Goal: Information Seeking & Learning: Learn about a topic

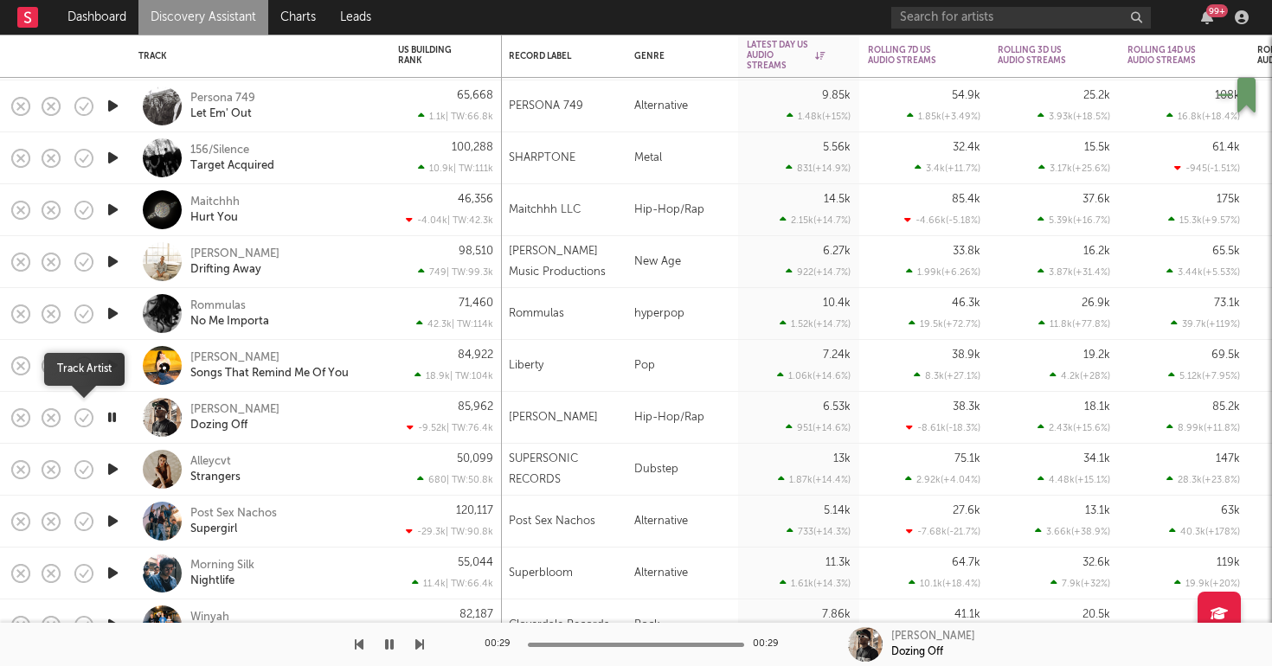
click at [84, 427] on icon "button" at bounding box center [84, 417] width 18 height 18
click at [123, 422] on icon "button" at bounding box center [125, 418] width 22 height 19
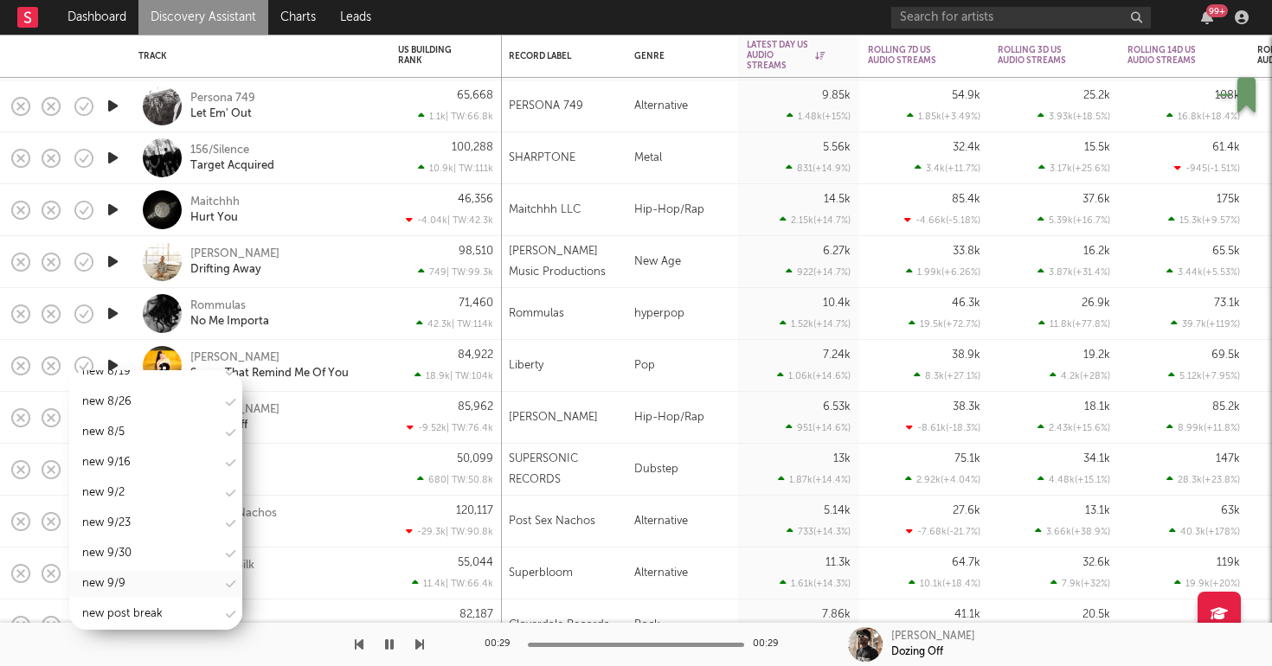
scroll to position [2297, 0]
click at [112, 550] on div "new 9/30" at bounding box center [106, 560] width 49 height 21
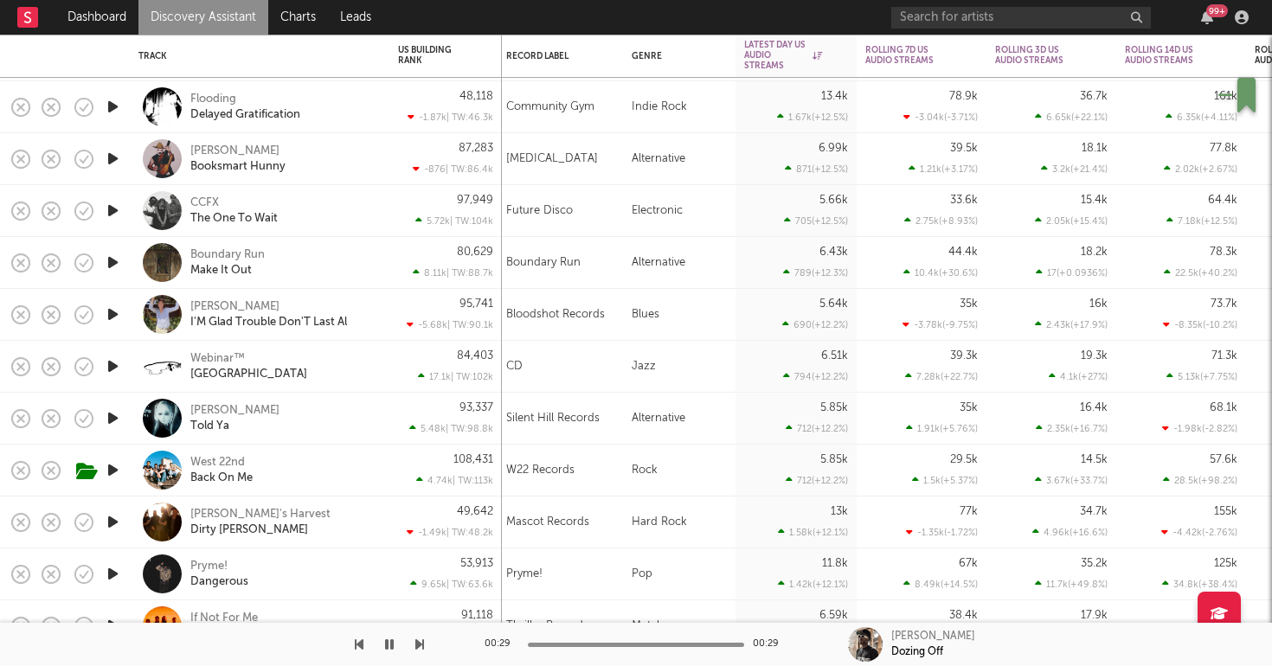
click at [108, 368] on icon "button" at bounding box center [113, 367] width 18 height 22
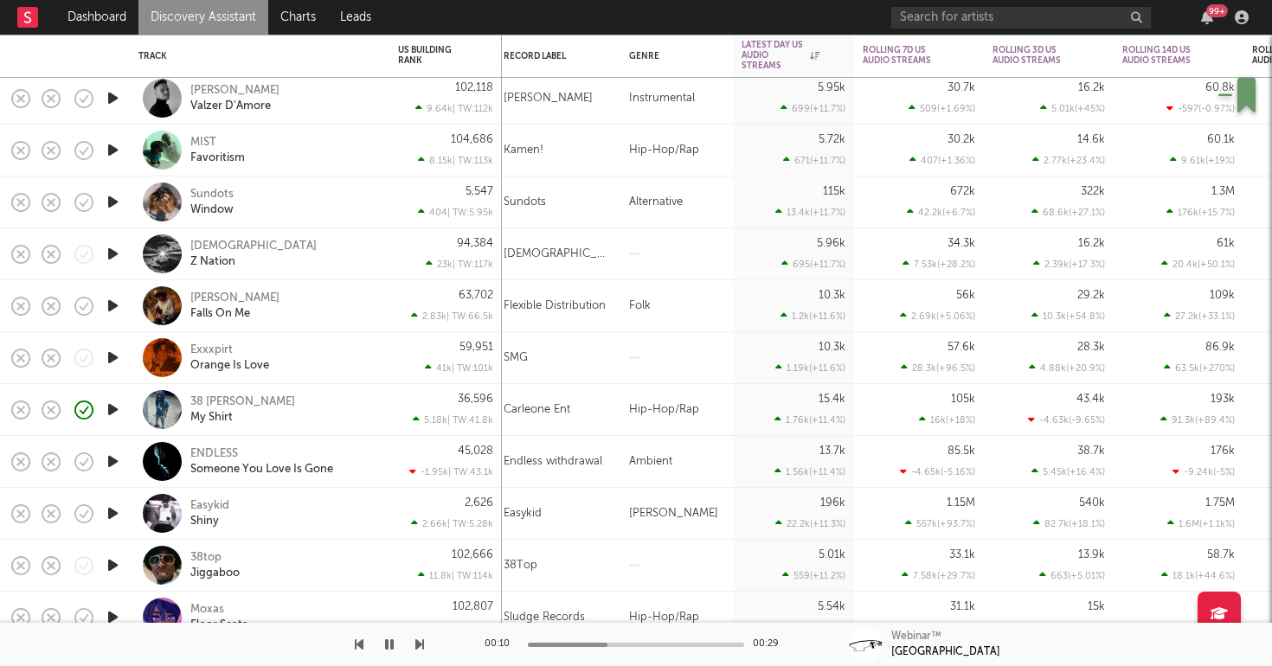
click at [118, 361] on icon "button" at bounding box center [113, 358] width 18 height 22
click at [317, 351] on div "Exxxpirt Orange Is Love" at bounding box center [283, 358] width 186 height 31
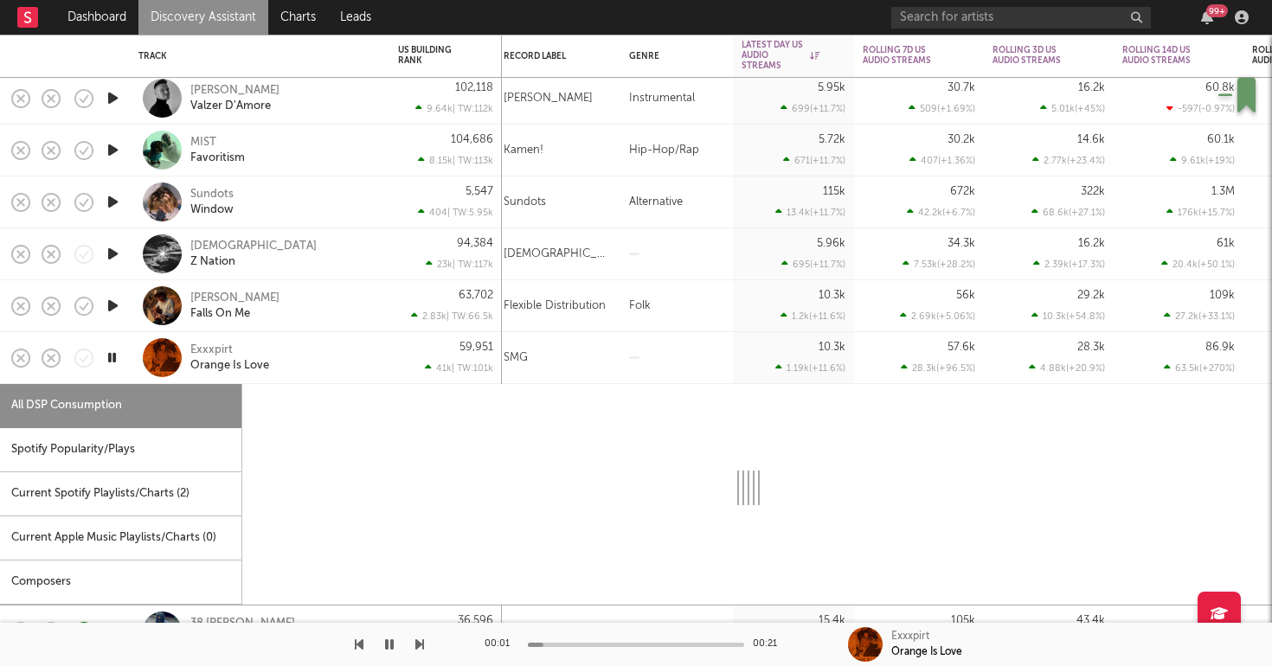
select select "1w"
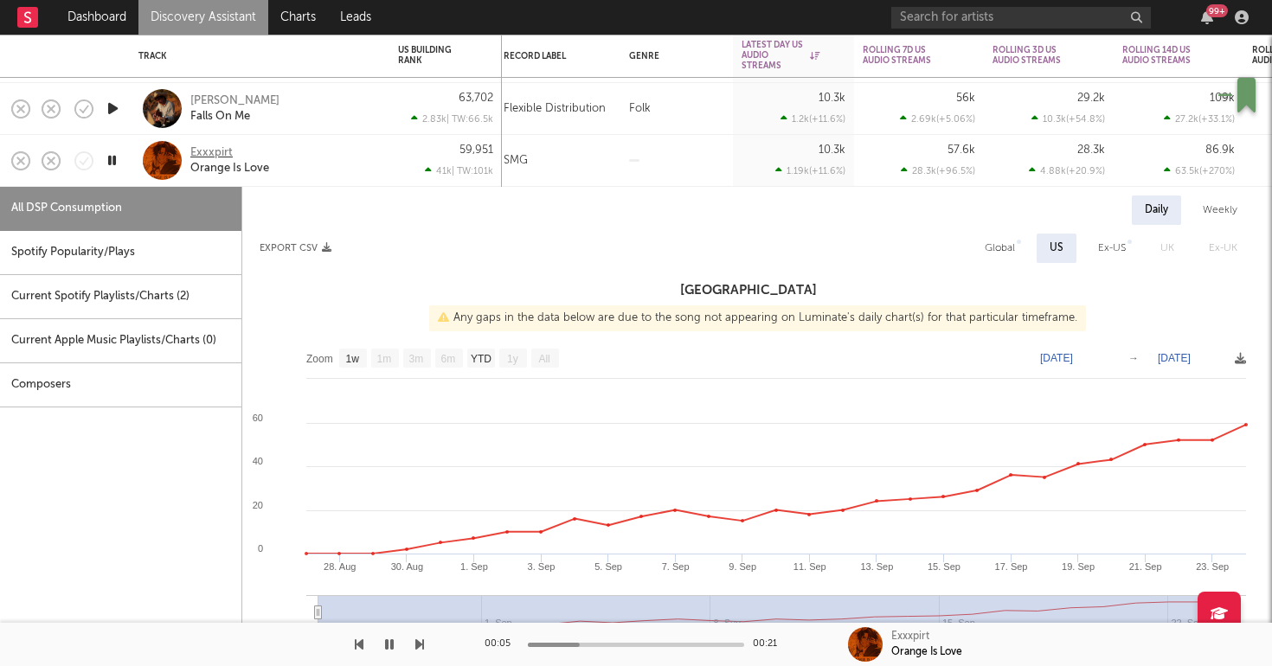
click at [218, 153] on div "Exxxpirt" at bounding box center [211, 153] width 42 height 16
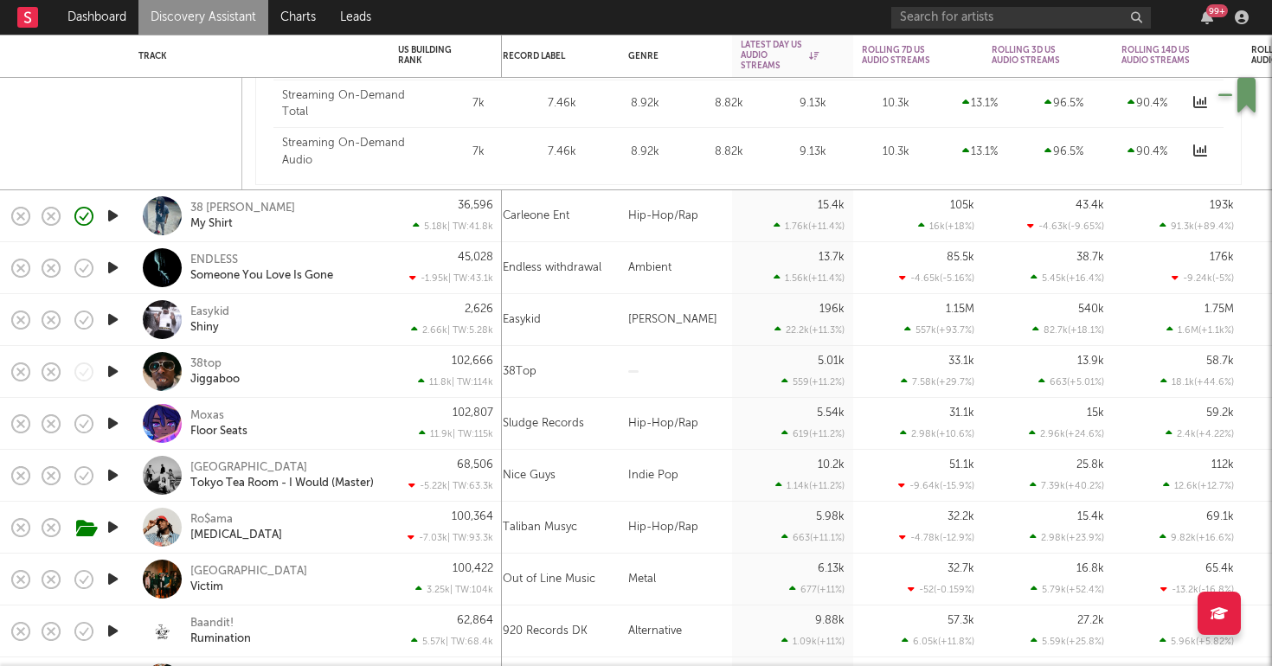
click at [118, 424] on icon "button" at bounding box center [113, 424] width 18 height 22
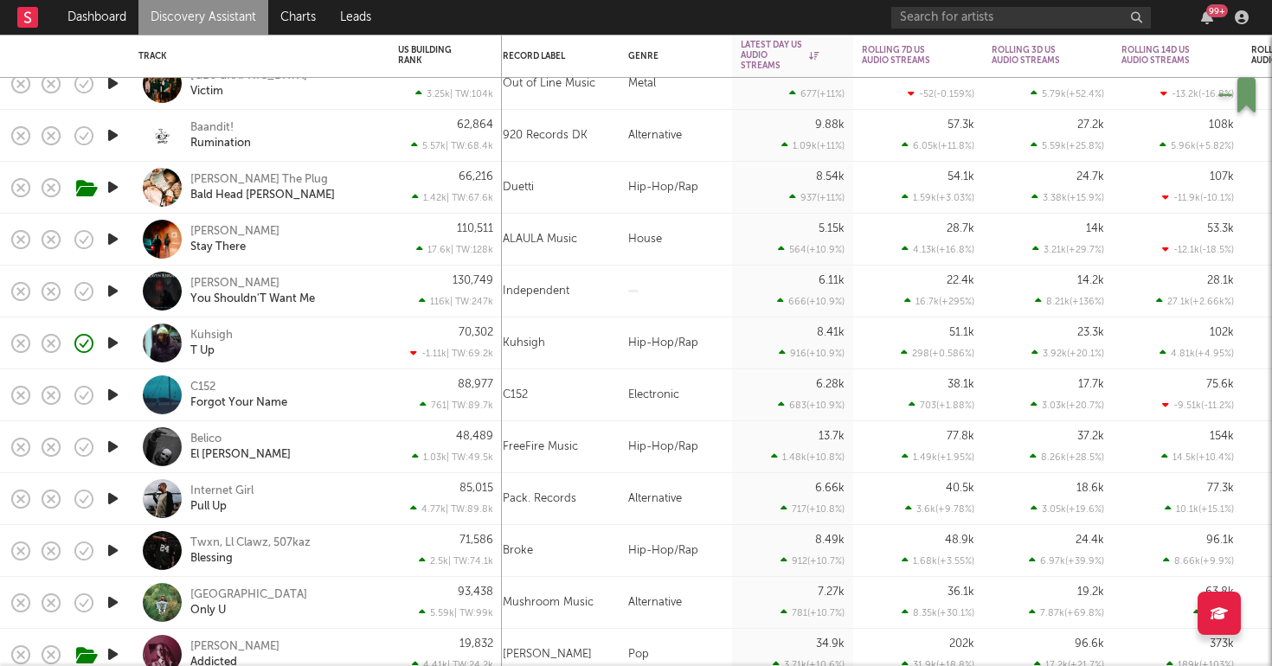
click at [299, 344] on div "Kuhsigh T Up" at bounding box center [283, 343] width 186 height 31
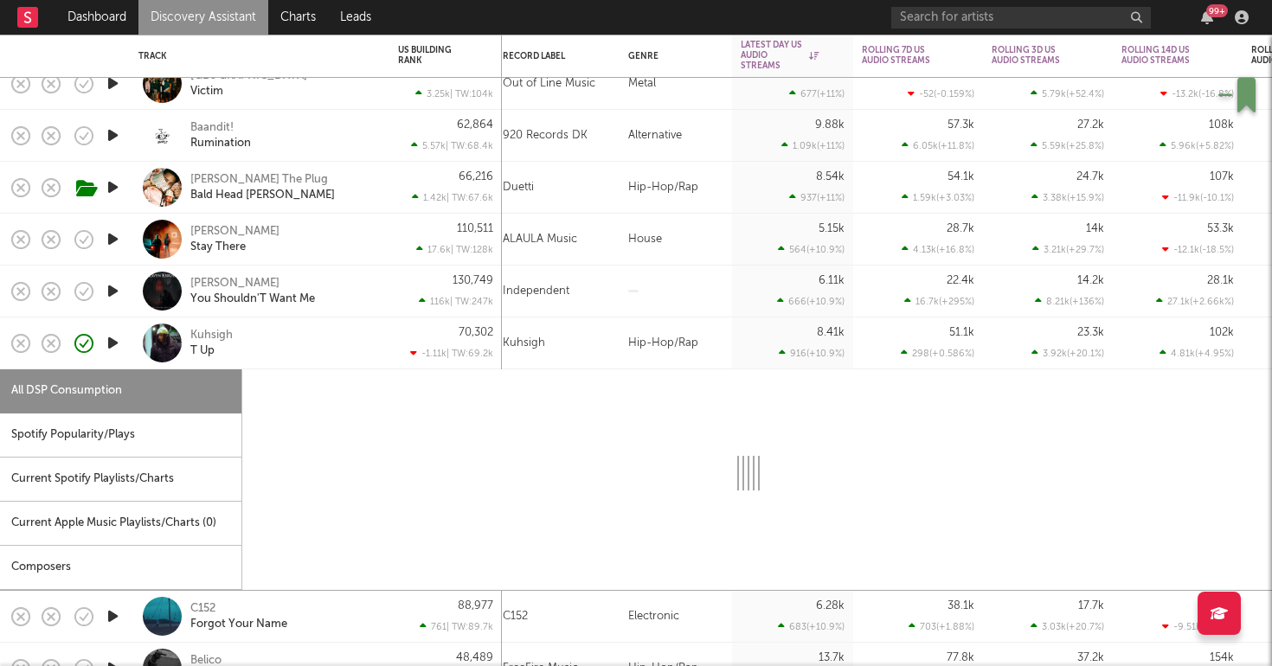
select select "6m"
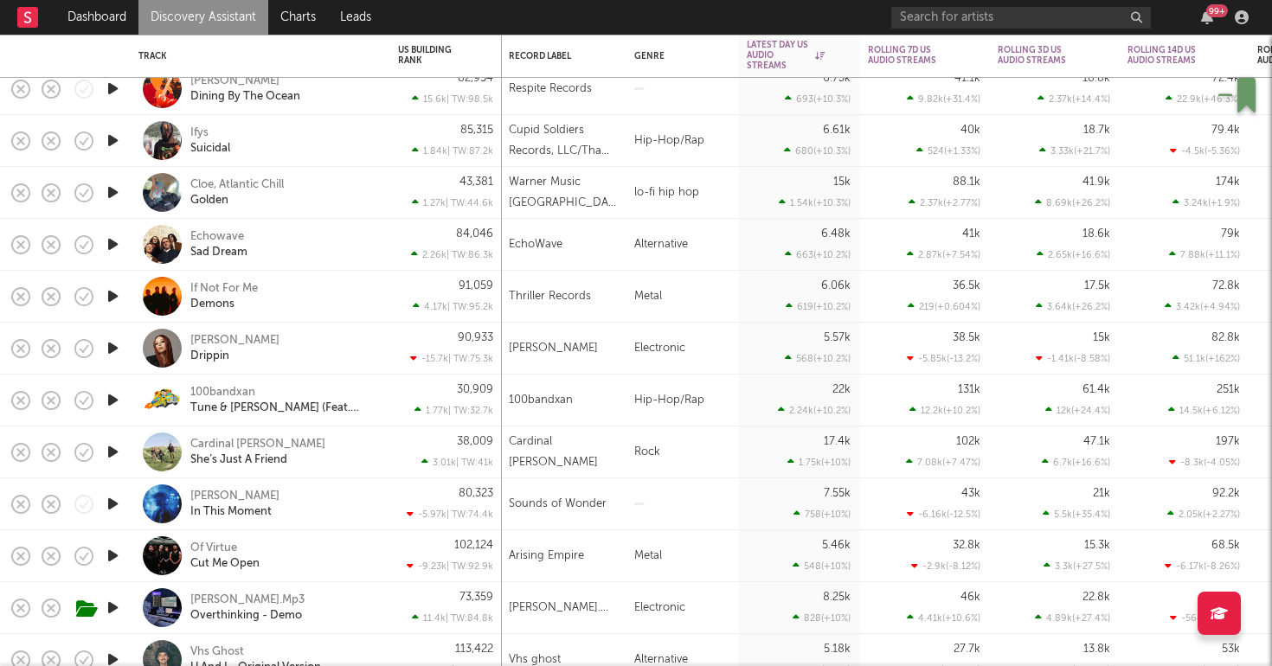
click at [195, 23] on link "Discovery Assistant" at bounding box center [203, 17] width 130 height 35
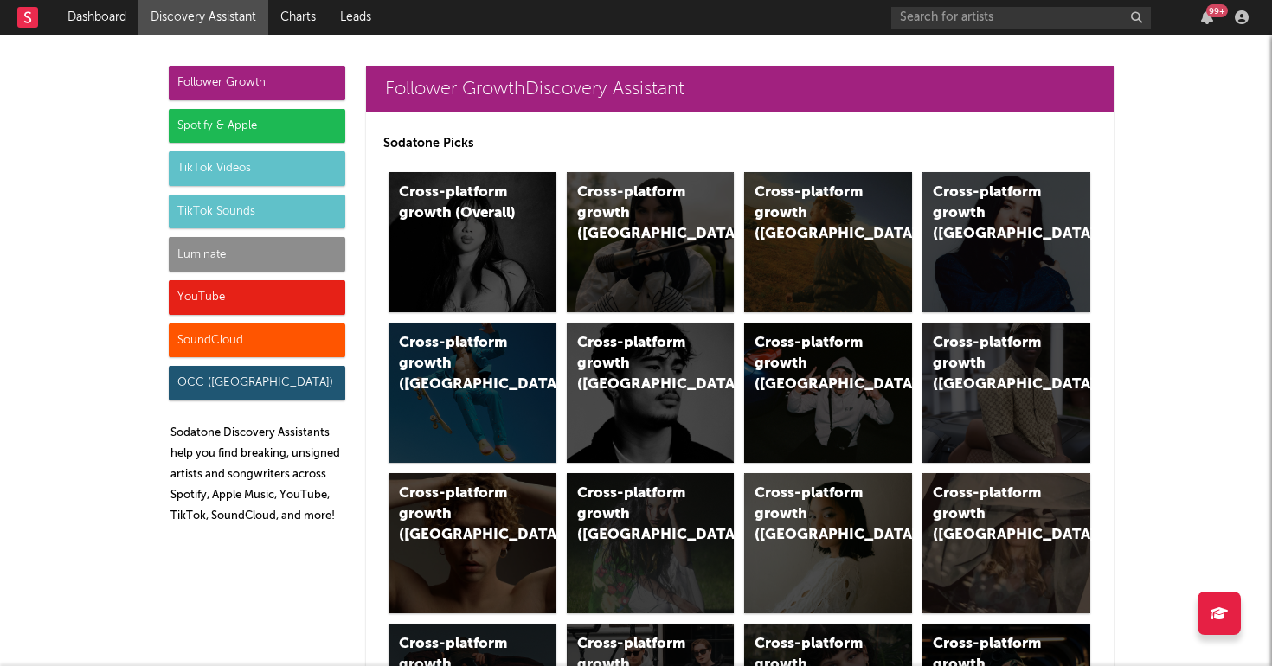
click at [288, 250] on div "Luminate" at bounding box center [257, 254] width 177 height 35
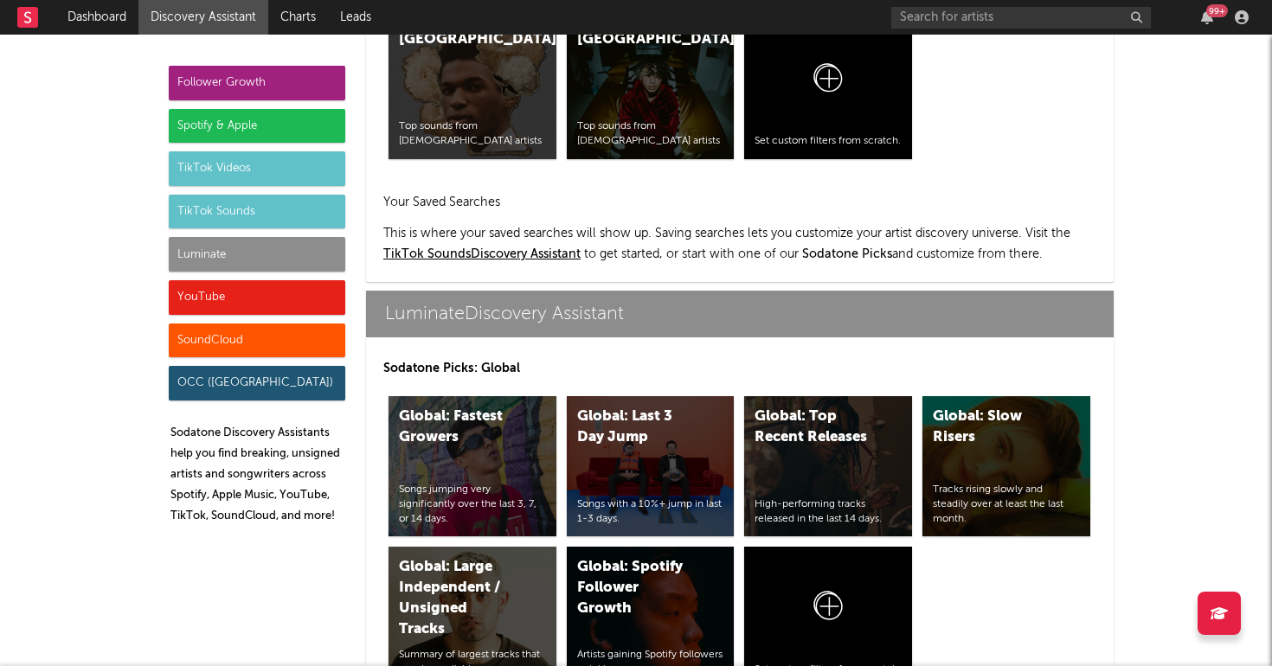
scroll to position [7682, 0]
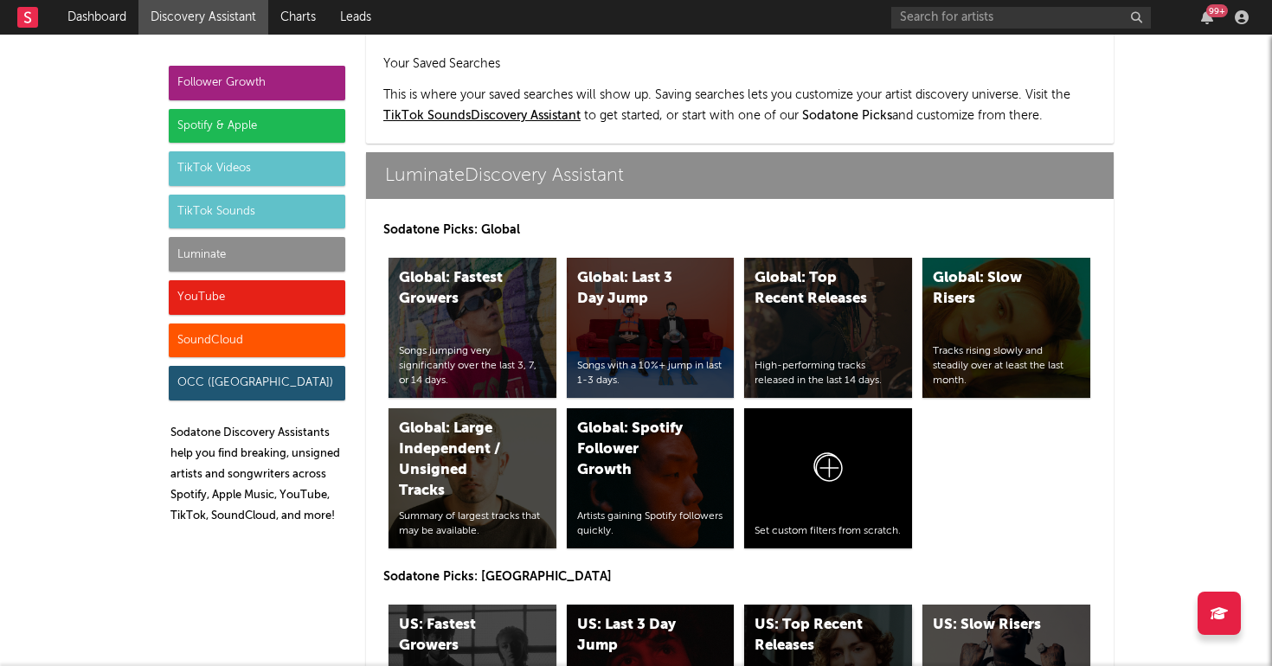
click at [781, 615] on div "US: Top Recent Releases" at bounding box center [814, 636] width 118 height 42
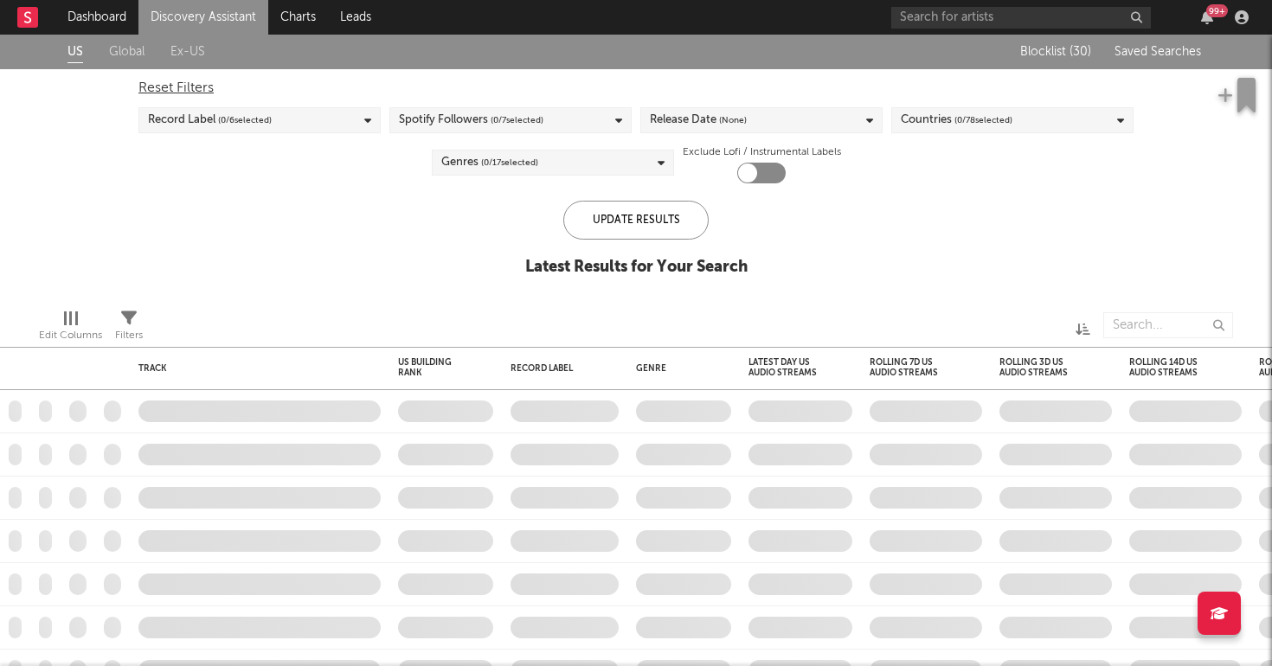
checkbox input "true"
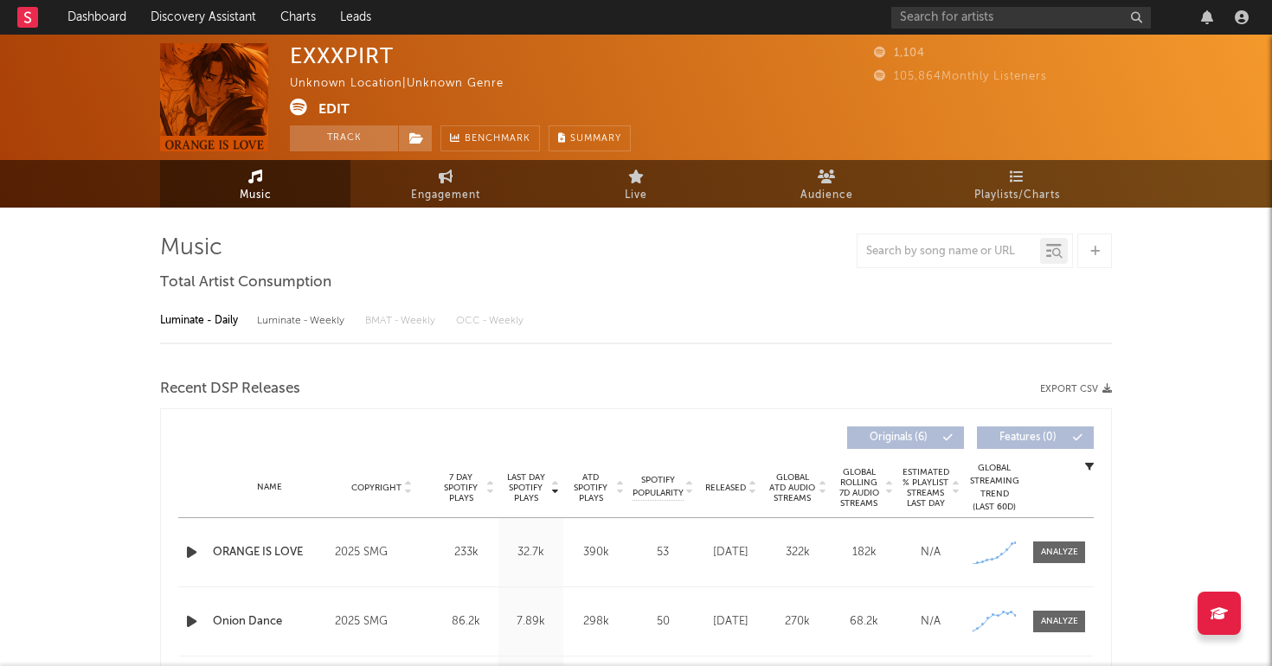
select select "1w"
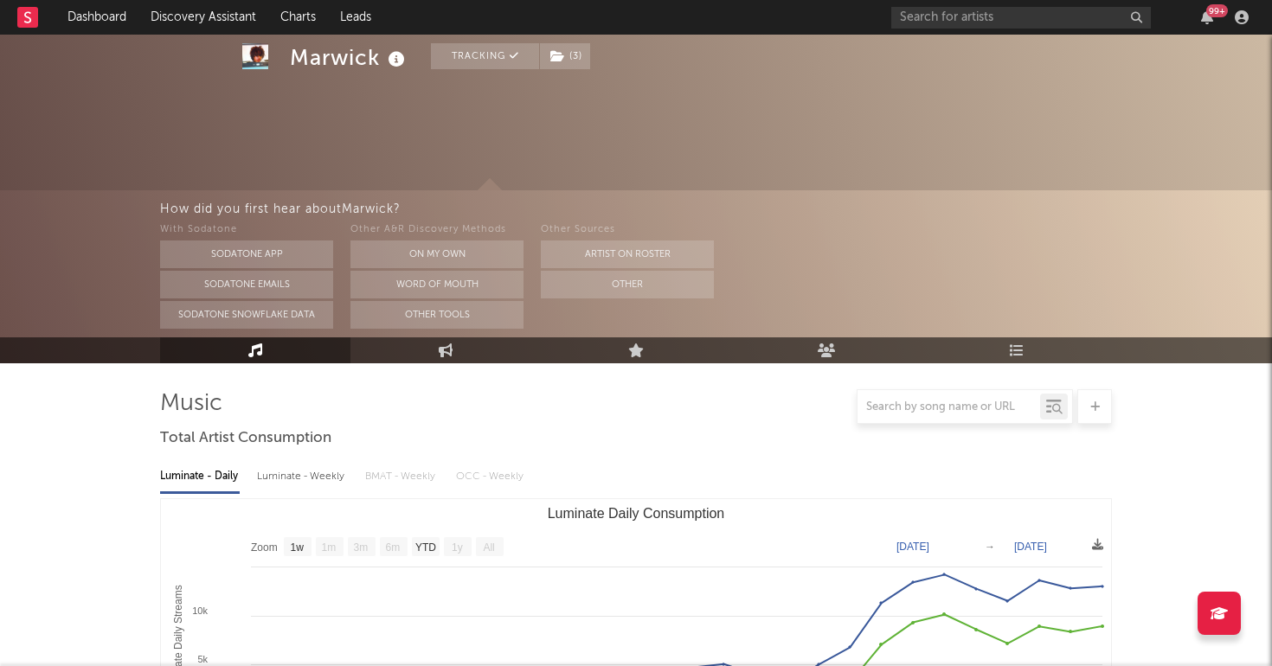
select select "1w"
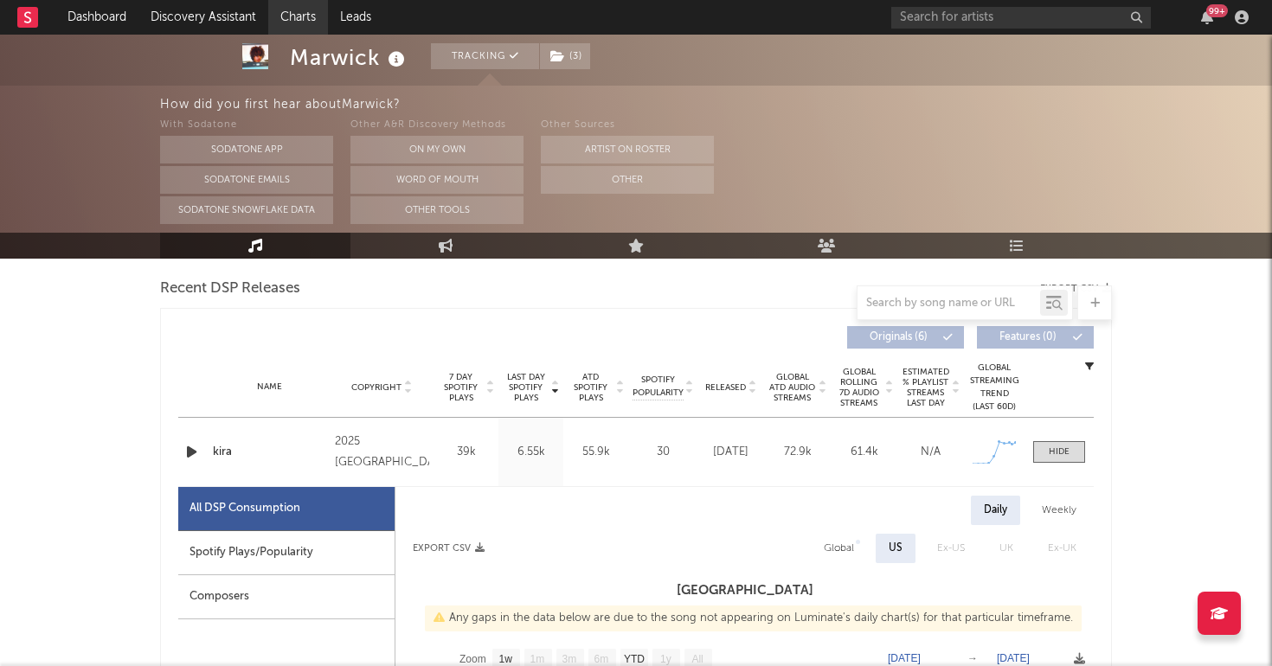
click at [303, 6] on link "Charts" at bounding box center [298, 17] width 60 height 35
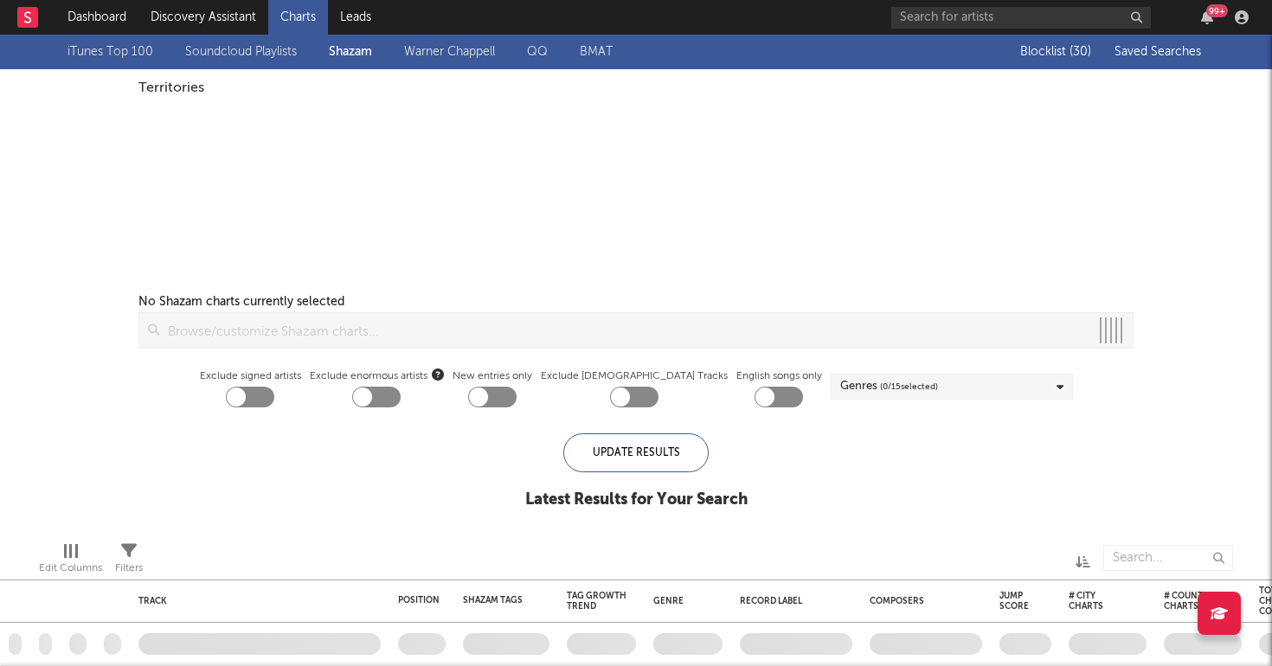
checkbox input "true"
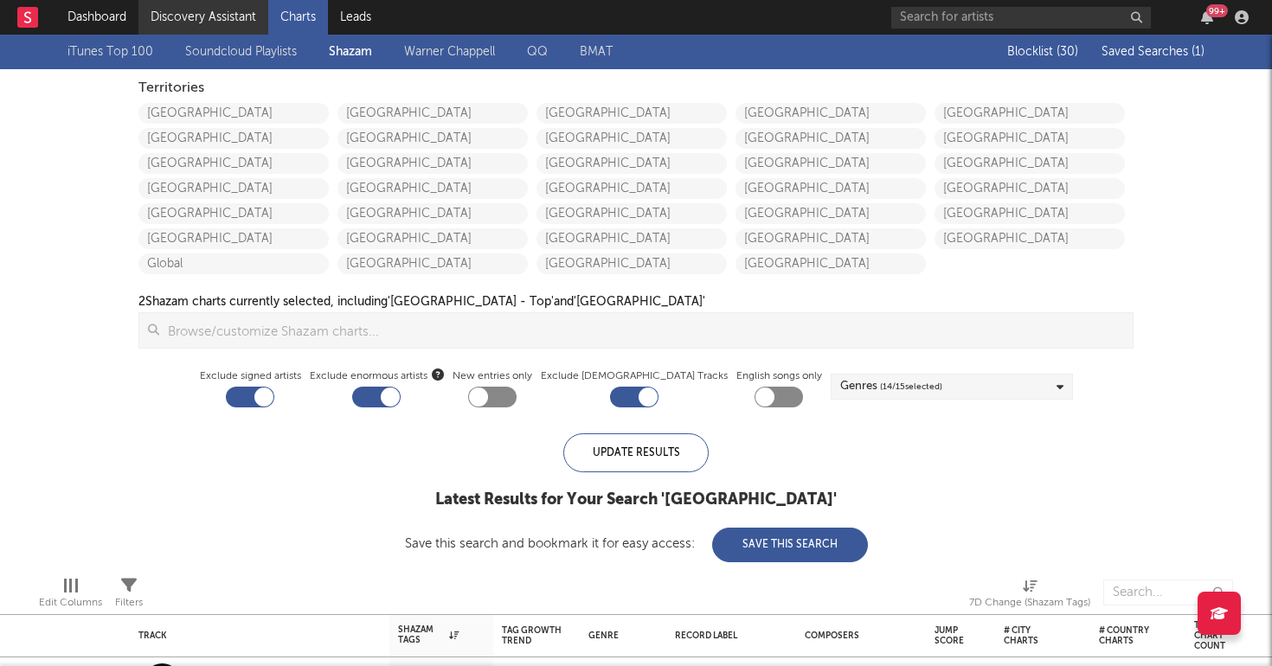
click at [248, 20] on link "Discovery Assistant" at bounding box center [203, 17] width 130 height 35
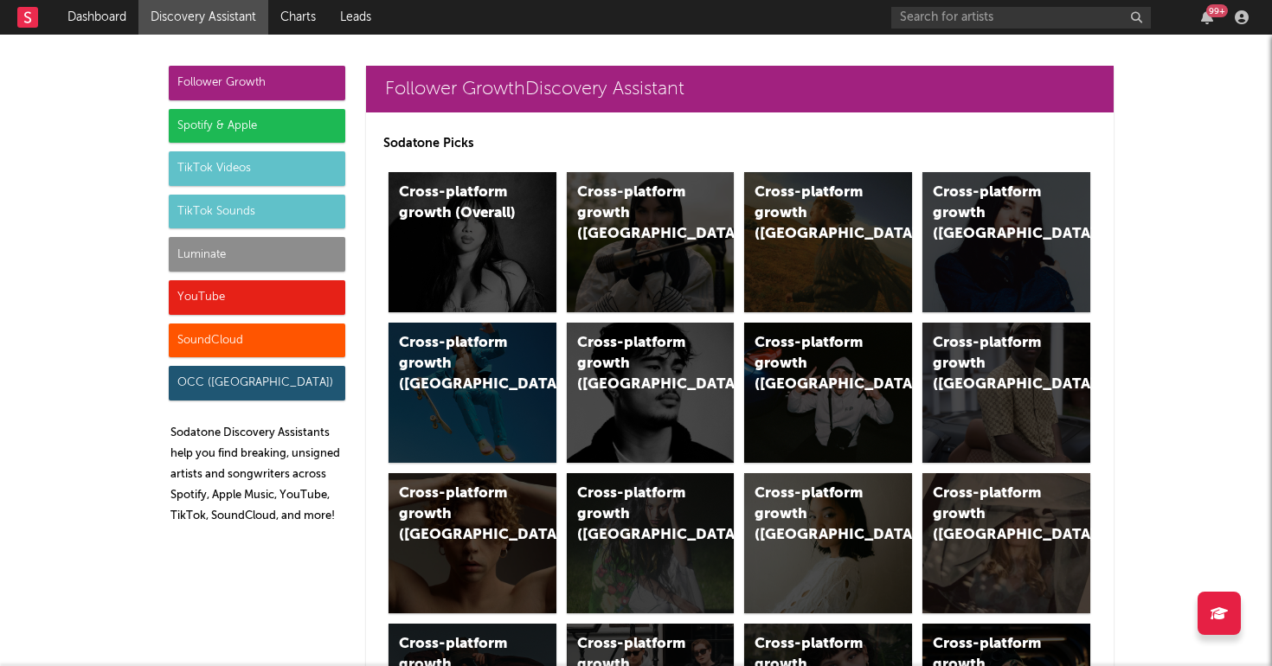
click at [311, 247] on div "Luminate" at bounding box center [257, 254] width 177 height 35
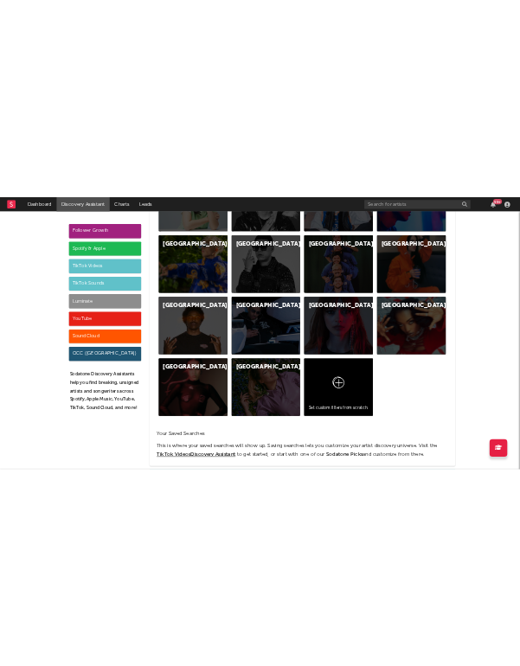
scroll to position [7682, 0]
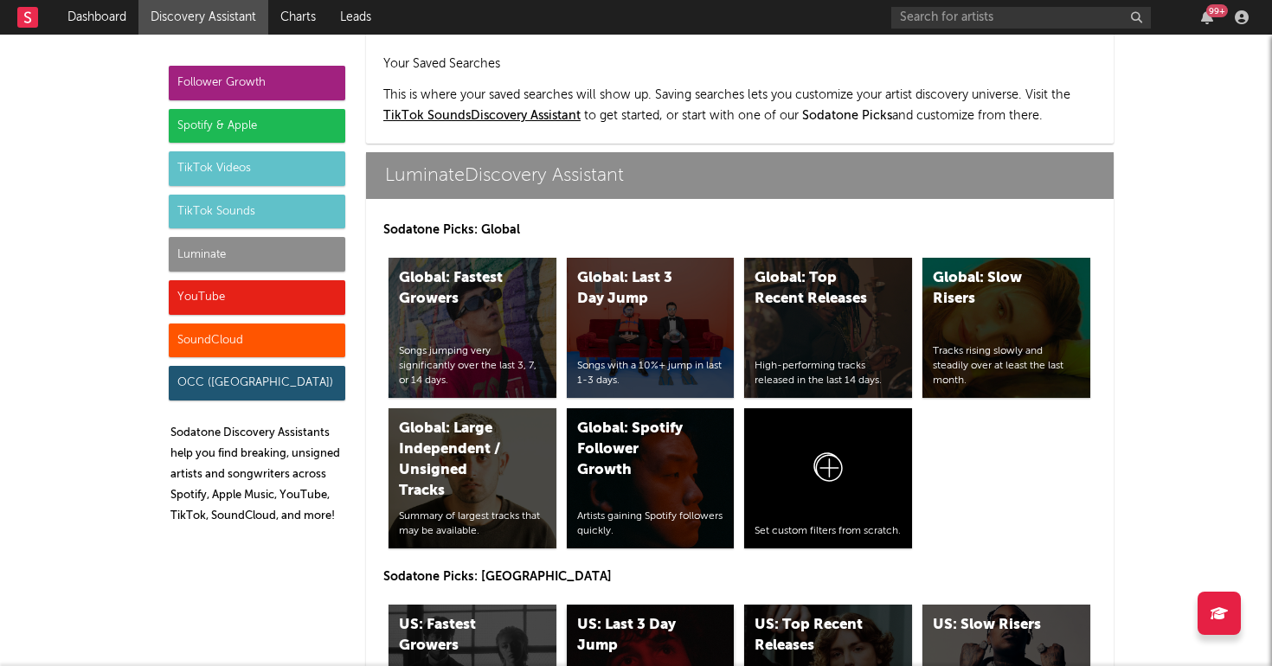
click at [624, 608] on div "US: Last 3 Day Jump Songs with a 10%+ jump in last 1-3 days." at bounding box center [651, 675] width 168 height 140
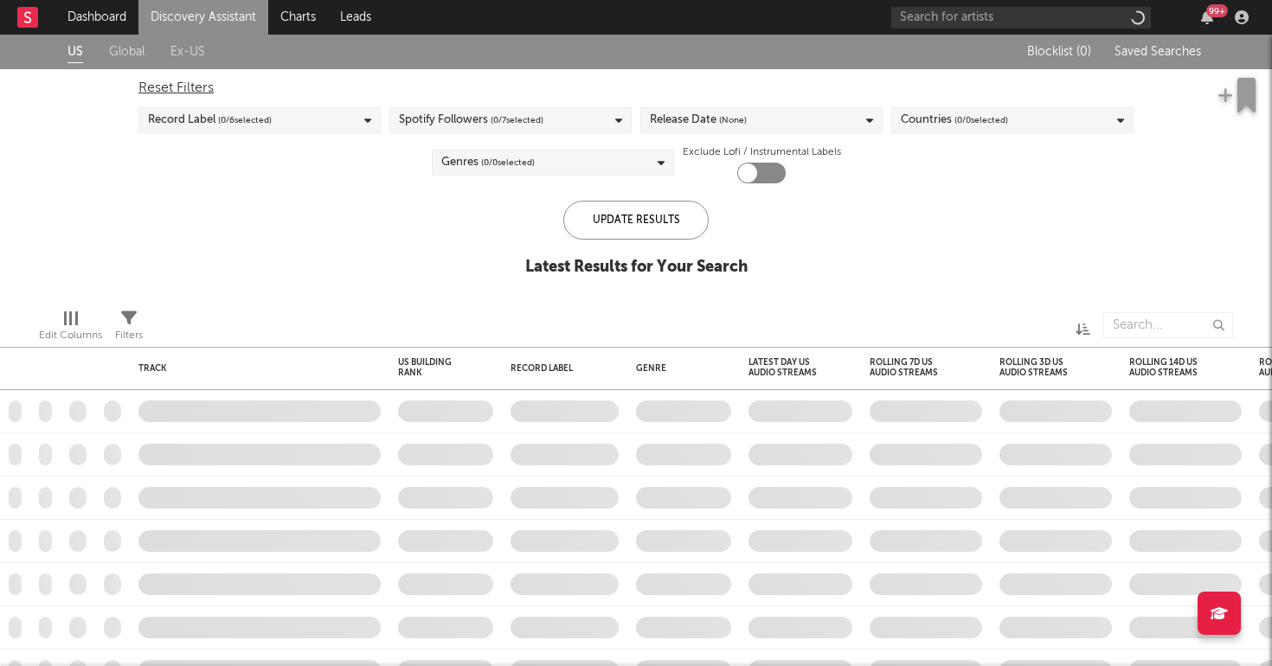
checkbox input "true"
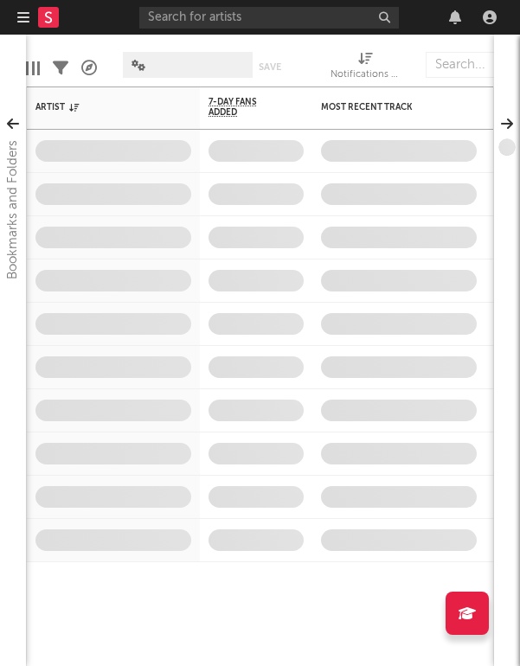
click at [19, 27] on button "button" at bounding box center [23, 17] width 12 height 35
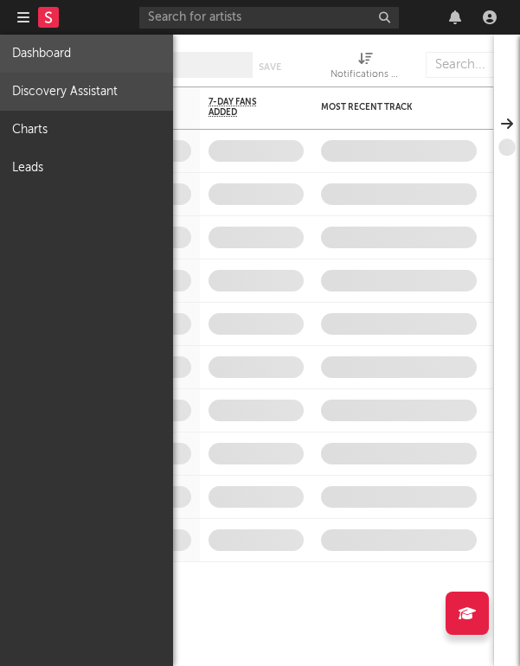
click at [42, 92] on link "Discovery Assistant" at bounding box center [86, 92] width 173 height 38
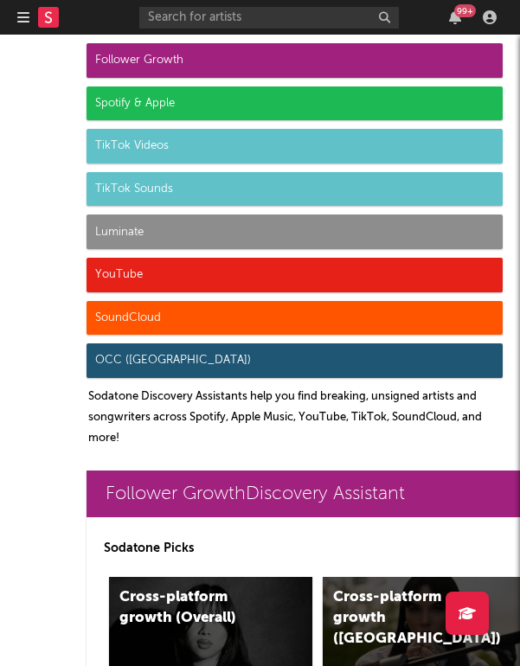
click at [16, 16] on nav "Dashboard Discovery Assistant Charts Leads 99 +" at bounding box center [260, 17] width 520 height 35
click at [23, 19] on icon "button" at bounding box center [23, 17] width 12 height 14
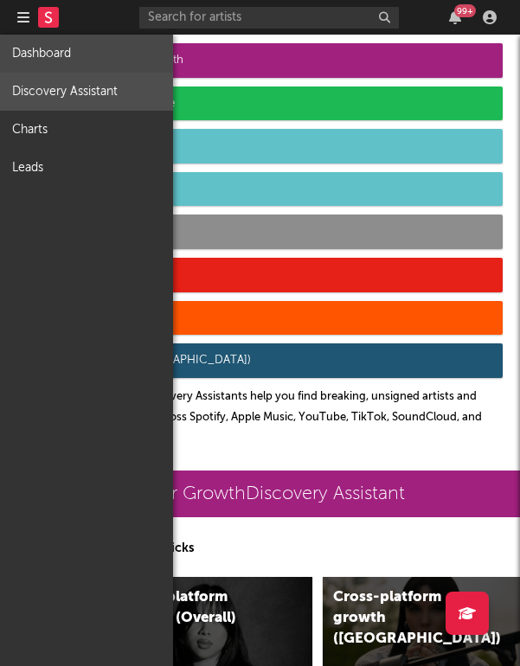
click at [35, 52] on link "Dashboard" at bounding box center [86, 54] width 173 height 38
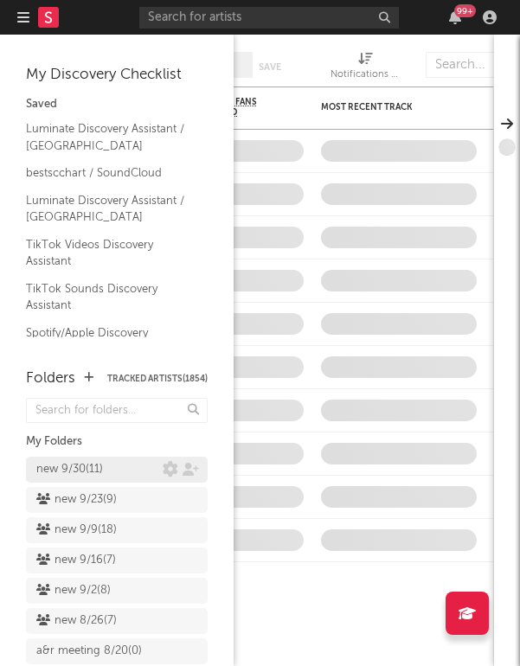
click at [79, 473] on div "new 9/30 ( 11 )" at bounding box center [69, 470] width 67 height 21
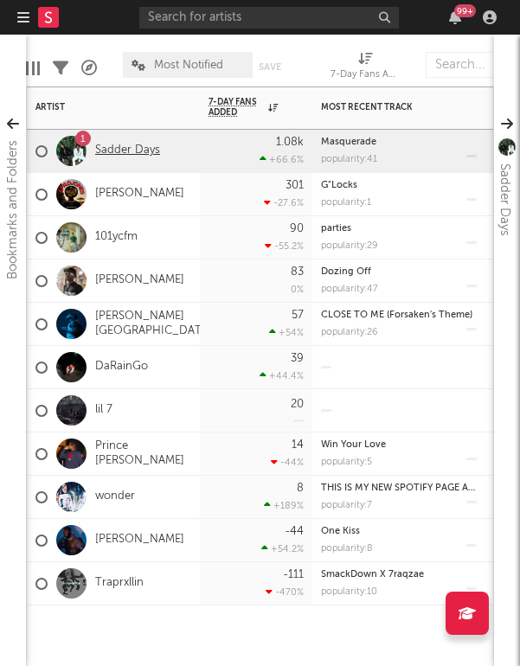
click at [113, 155] on link "Sadder Days" at bounding box center [127, 151] width 65 height 15
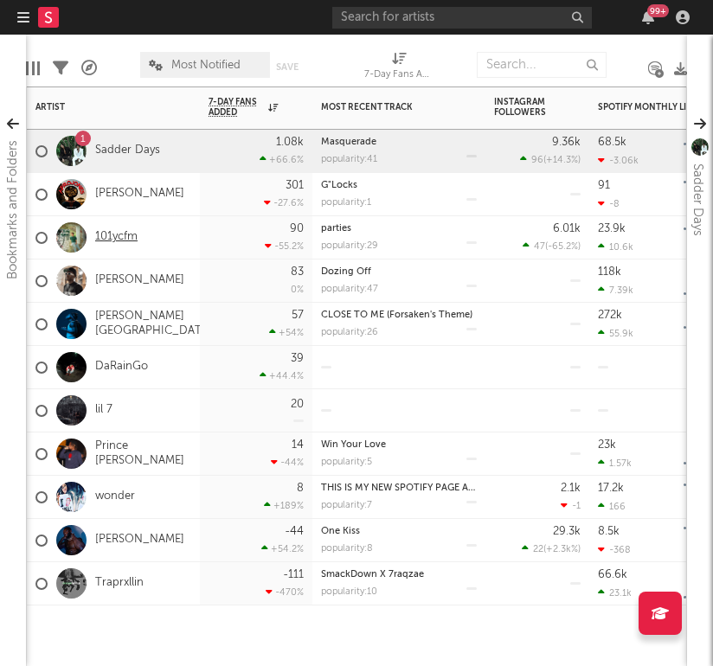
click at [125, 232] on link "101ycfm" at bounding box center [116, 237] width 42 height 15
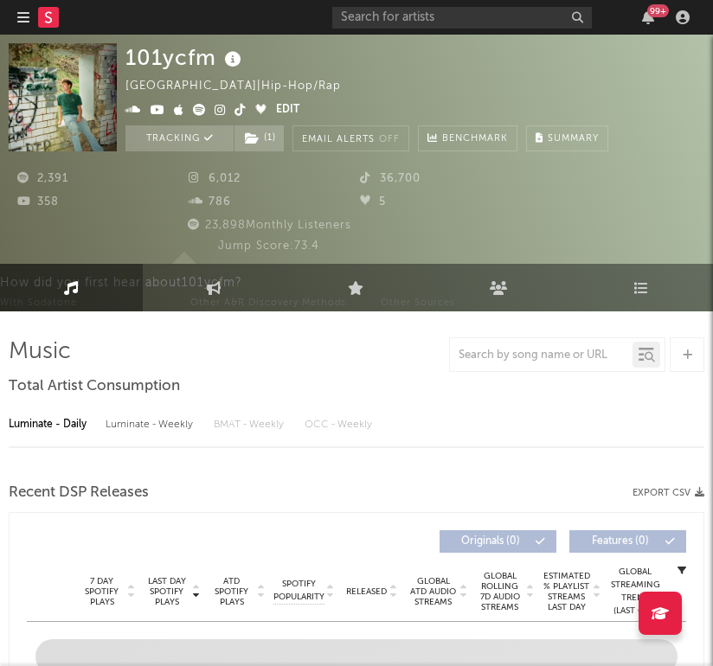
select select "1w"
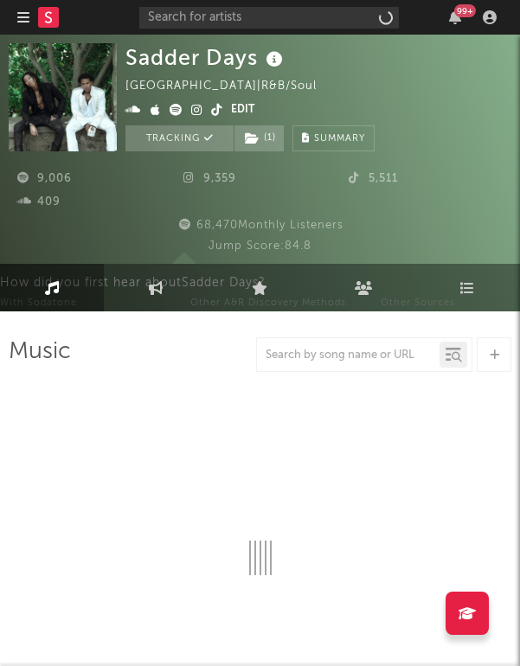
select select "6m"
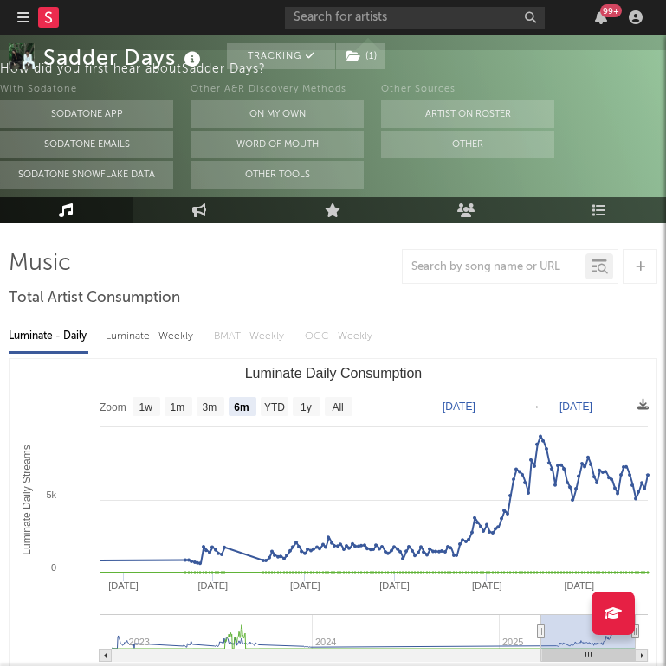
scroll to position [87, 0]
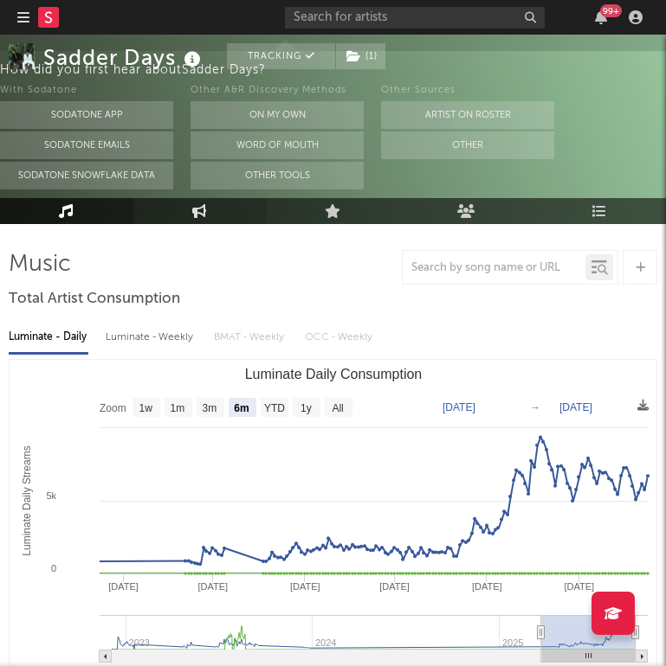
click at [192, 215] on link "Engagement" at bounding box center [199, 211] width 133 height 26
select select "1w"
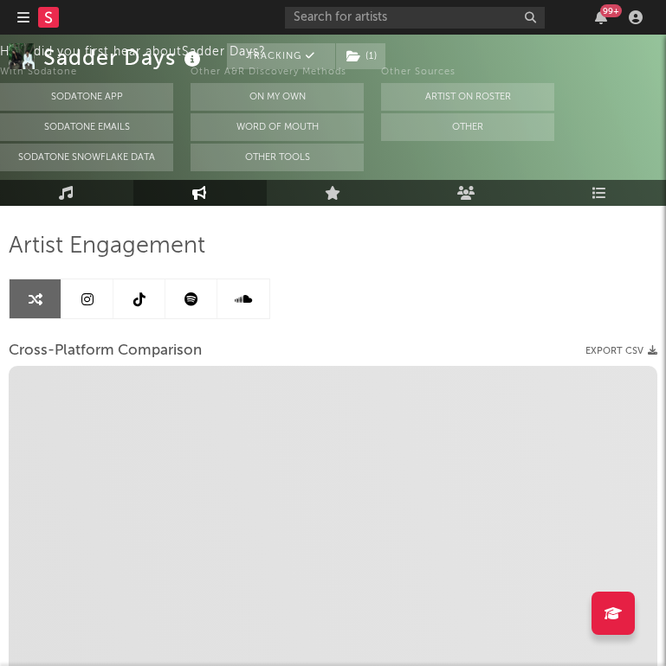
scroll to position [122, 0]
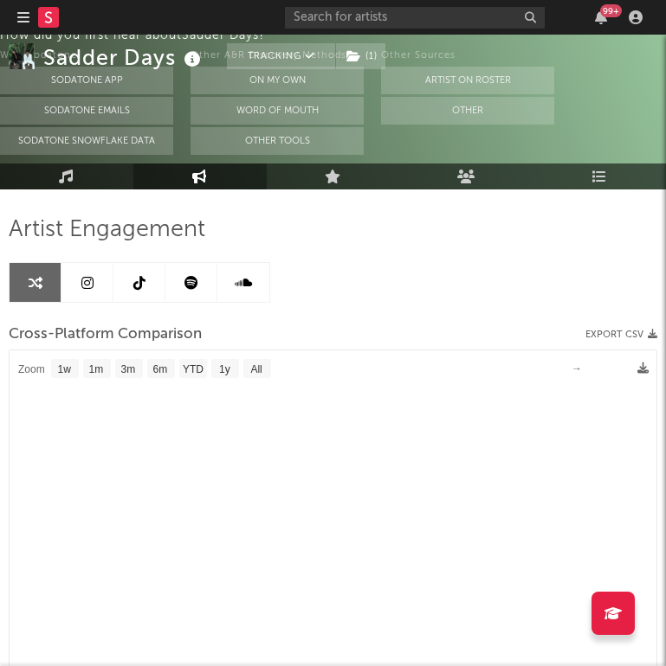
select select "1m"
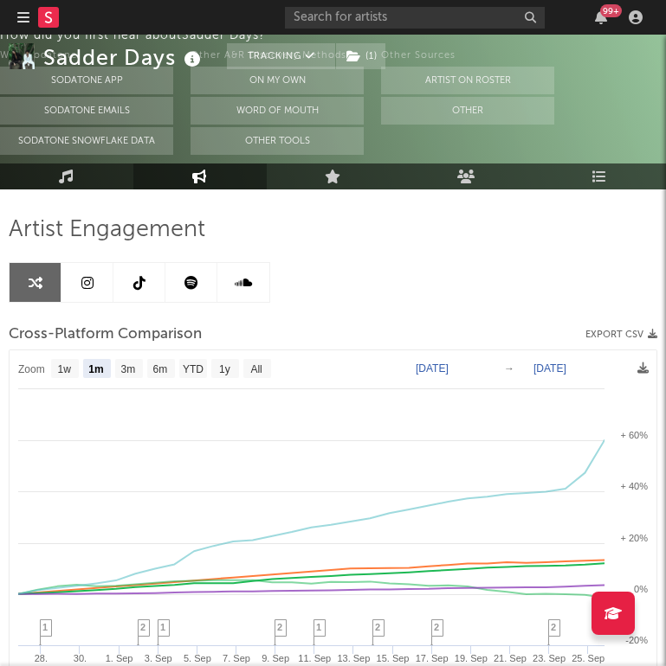
scroll to position [130, 0]
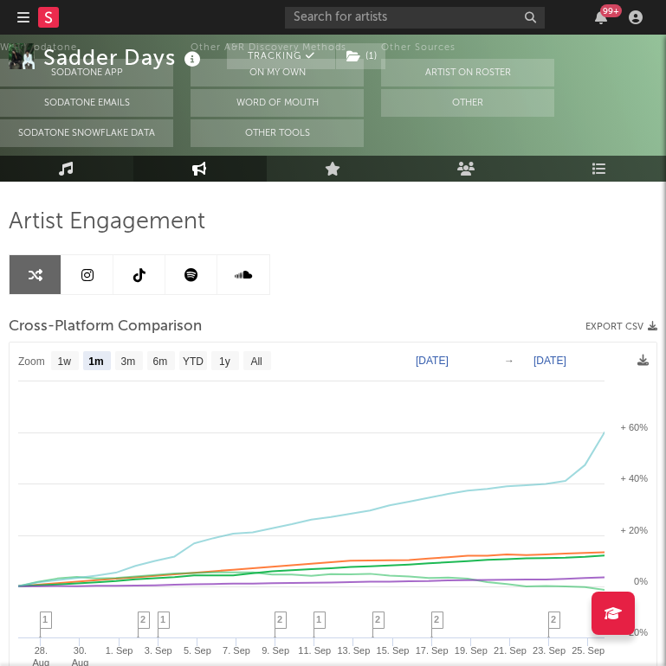
click at [86, 162] on link "Music" at bounding box center [66, 169] width 133 height 26
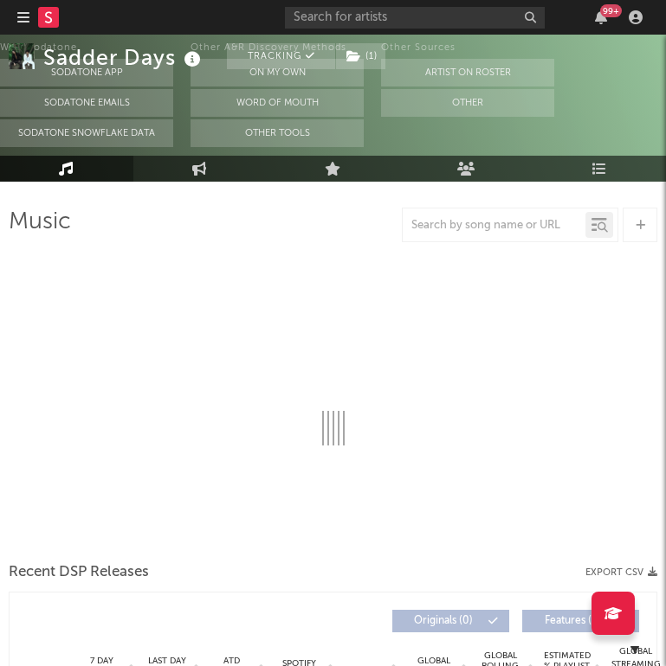
select select "6m"
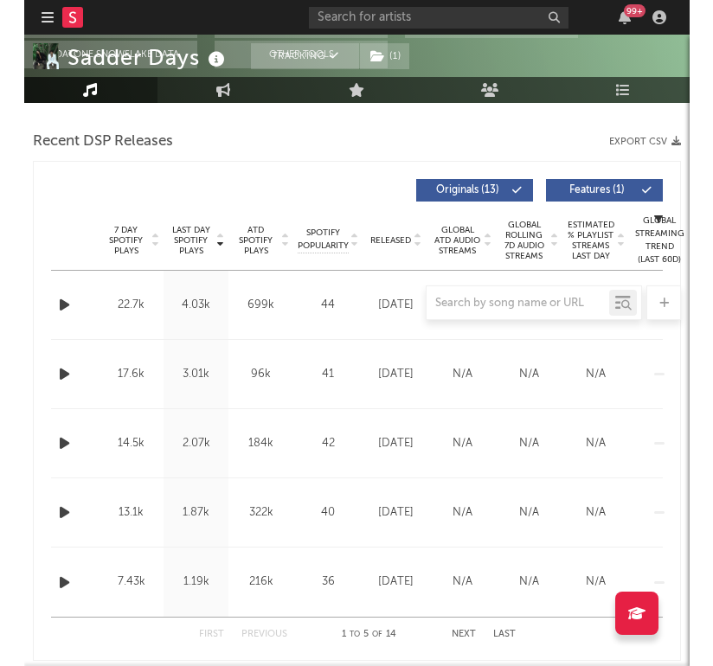
scroll to position [606, 0]
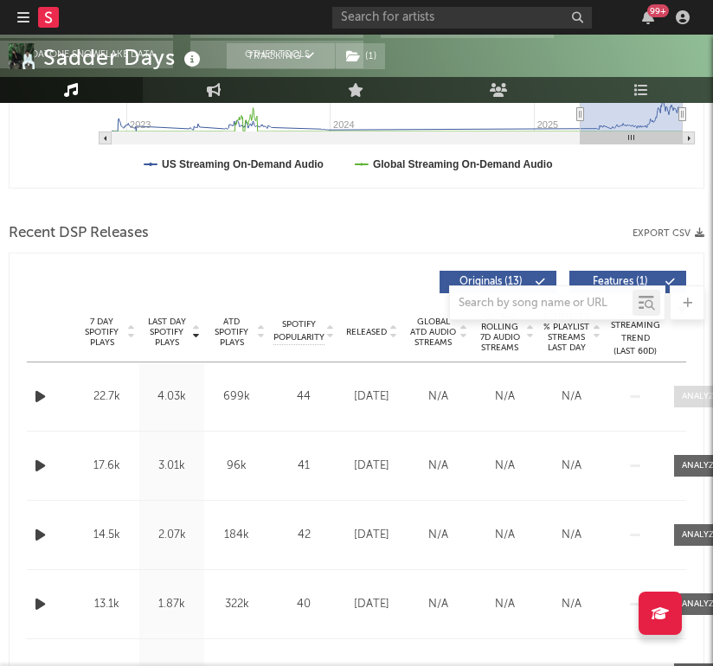
click at [519, 403] on span at bounding box center [700, 397] width 52 height 22
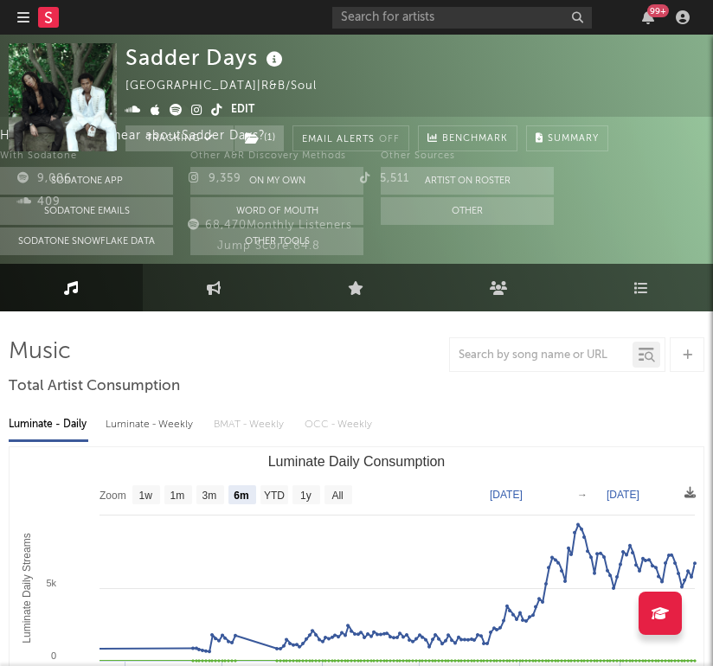
scroll to position [0, 0]
click at [381, 0] on div "99 +" at bounding box center [513, 17] width 363 height 35
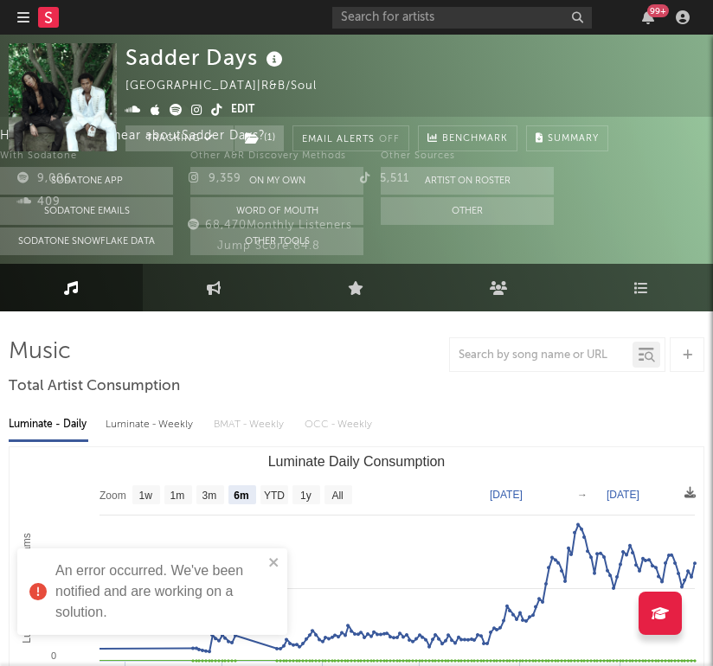
click at [20, 13] on icon "button" at bounding box center [23, 17] width 12 height 14
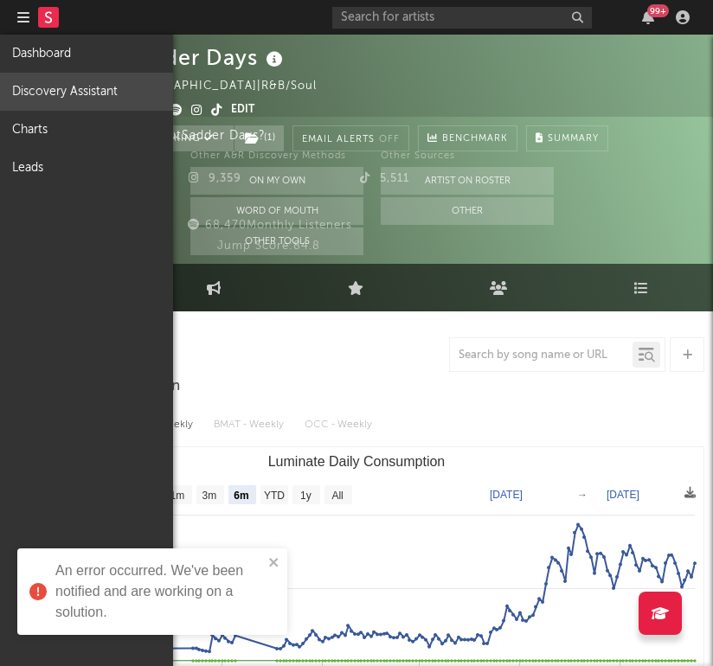
click at [74, 95] on link "Discovery Assistant" at bounding box center [86, 92] width 173 height 38
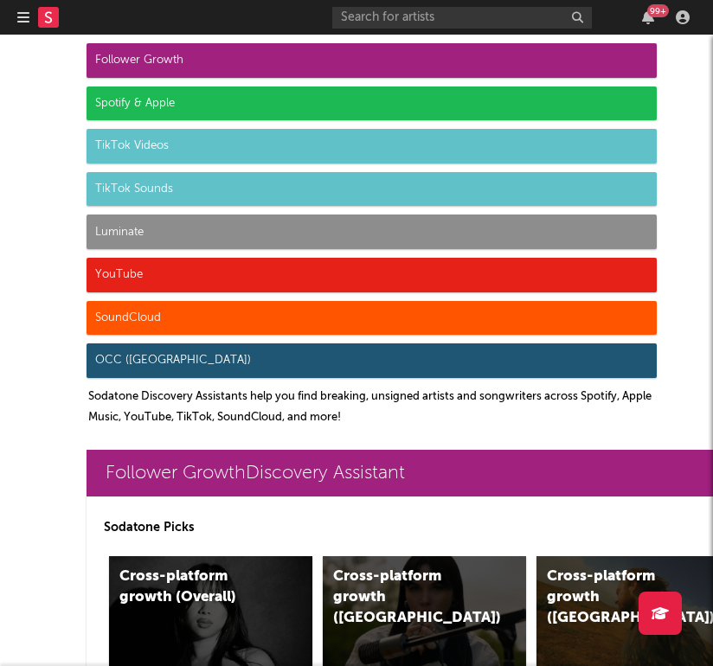
click at [260, 241] on div "Luminate" at bounding box center [372, 232] width 570 height 35
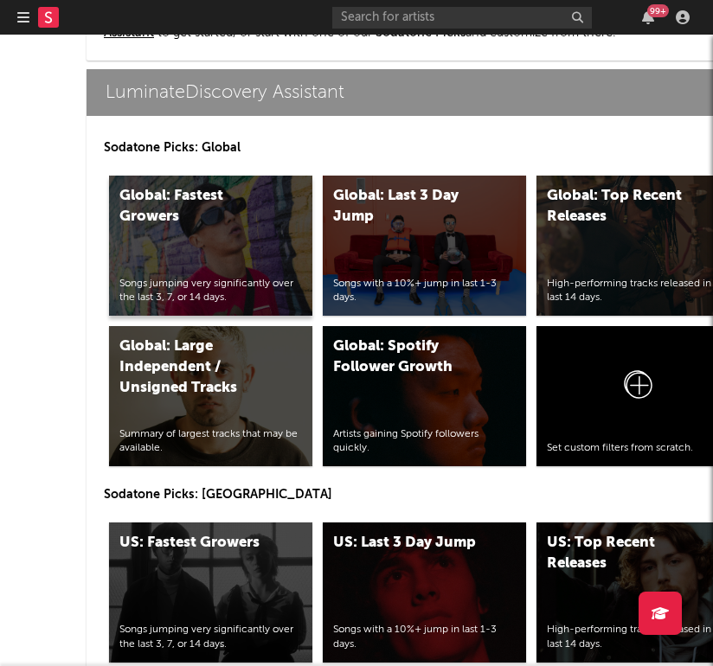
scroll to position [8065, 1]
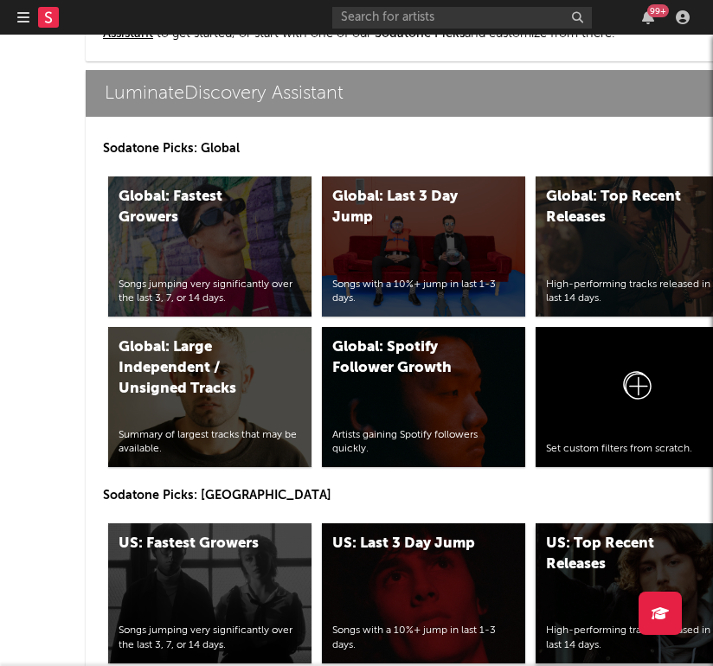
click at [519, 573] on div "US: Top Recent Releases" at bounding box center [619, 555] width 146 height 42
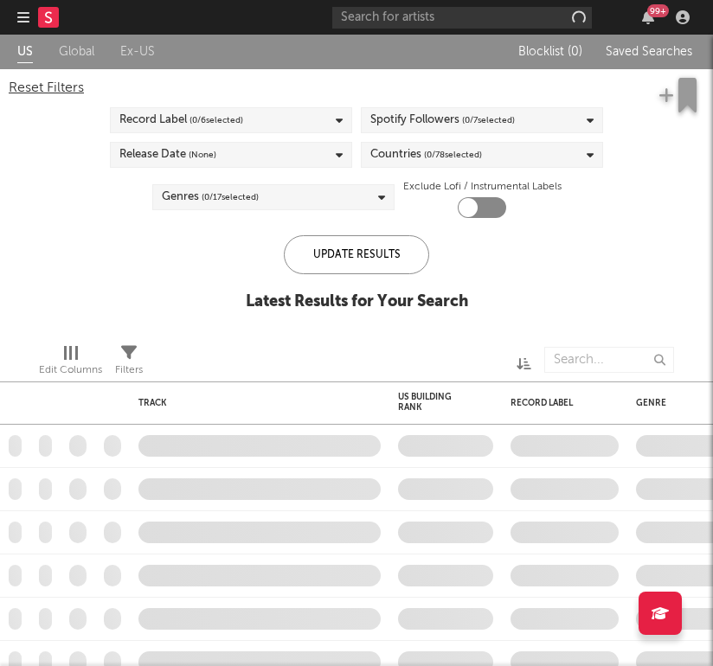
checkbox input "true"
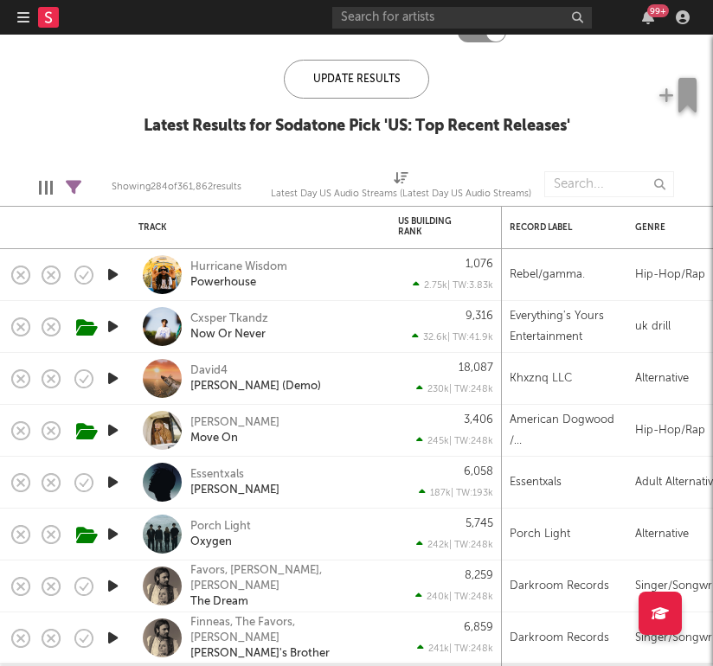
click at [377, 332] on div "Cxsper Tkandz Now Or Never" at bounding box center [259, 326] width 242 height 51
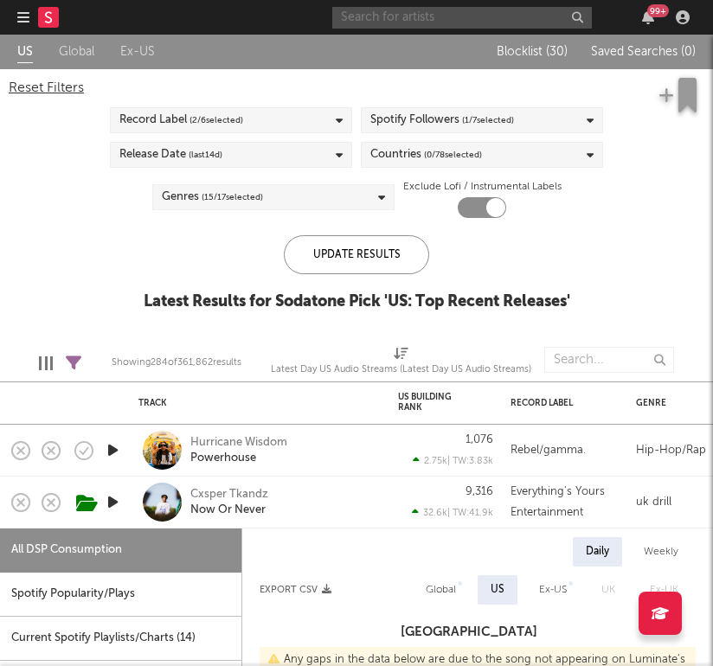
click at [450, 18] on input "text" at bounding box center [462, 18] width 260 height 22
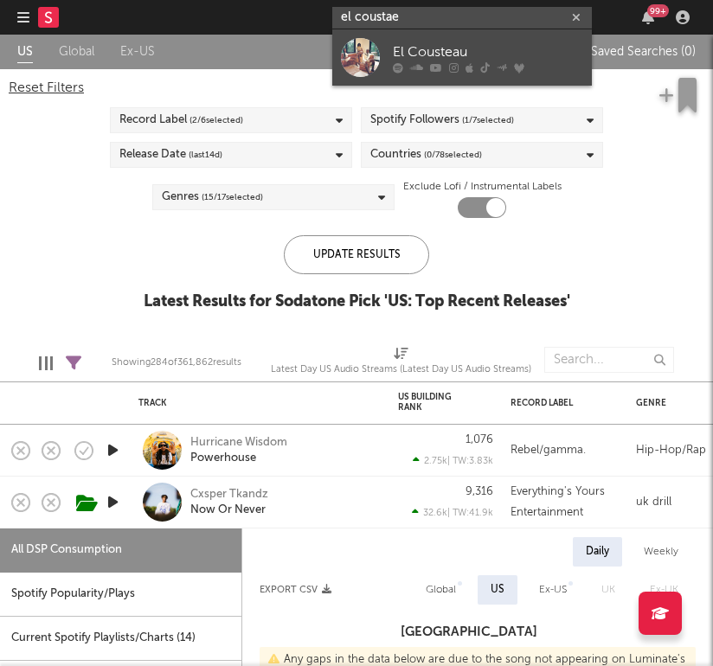
type input "el coustae"
click at [466, 67] on icon at bounding box center [470, 67] width 8 height 10
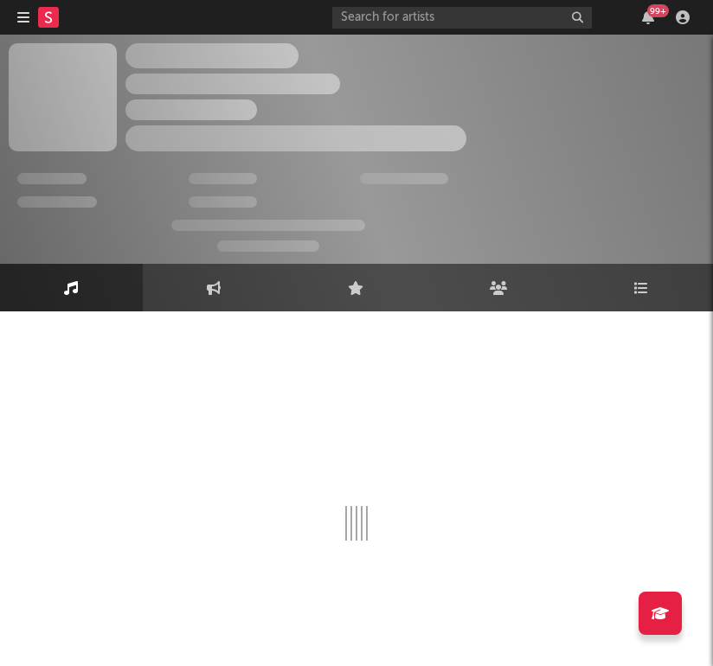
select select "6m"
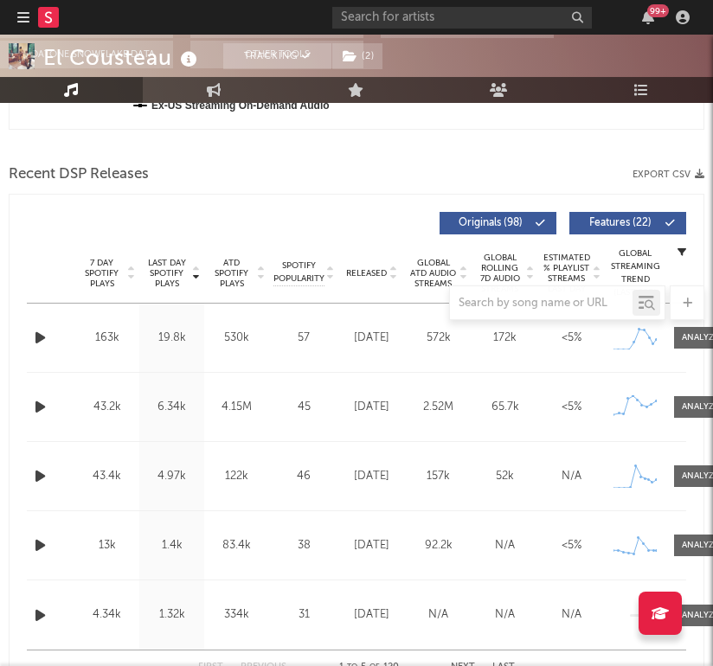
scroll to position [667, 0]
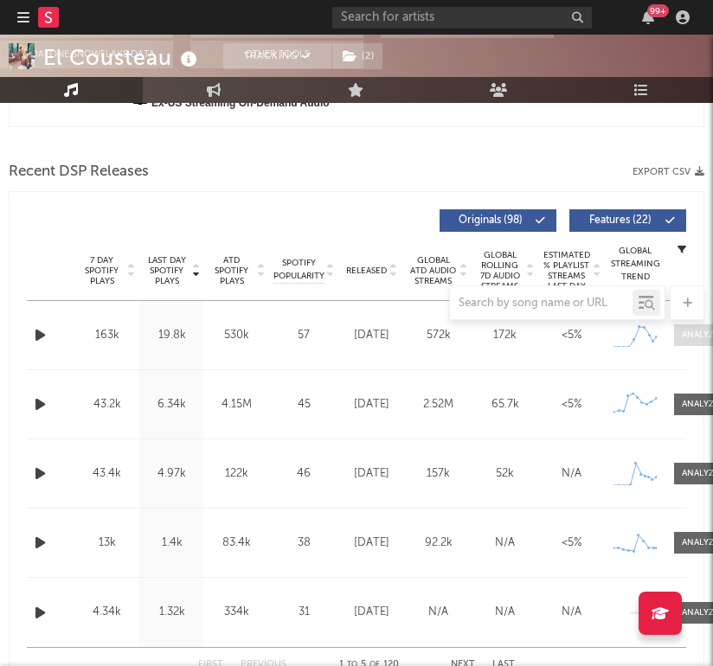
click at [519, 339] on div at bounding box center [700, 335] width 37 height 13
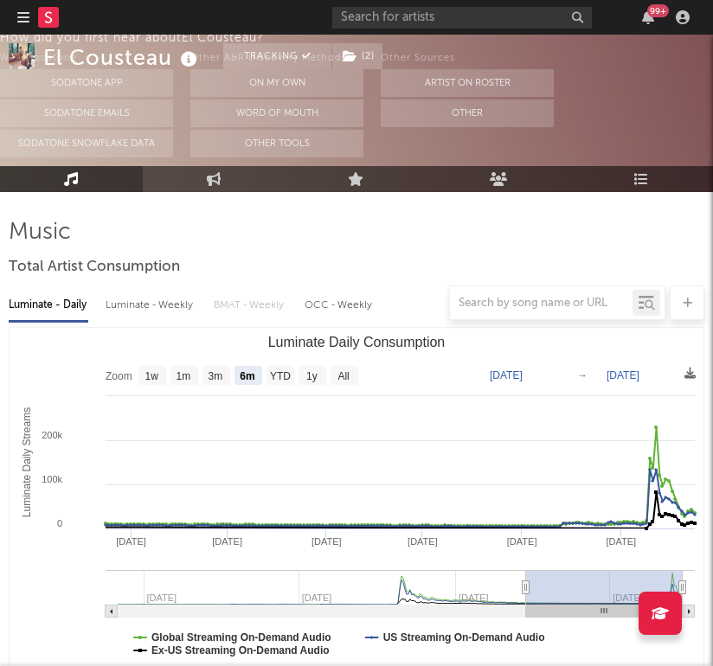
scroll to position [121, 0]
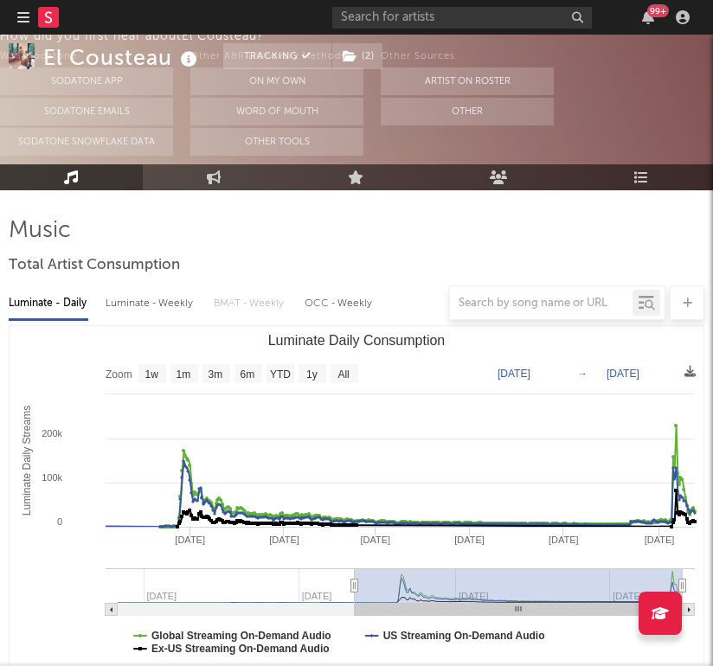
type input "[DATE]"
drag, startPoint x: 528, startPoint y: 588, endPoint x: 353, endPoint y: 588, distance: 174.8
click at [352, 588] on icon "Luminate Daily Consumption" at bounding box center [354, 586] width 7 height 13
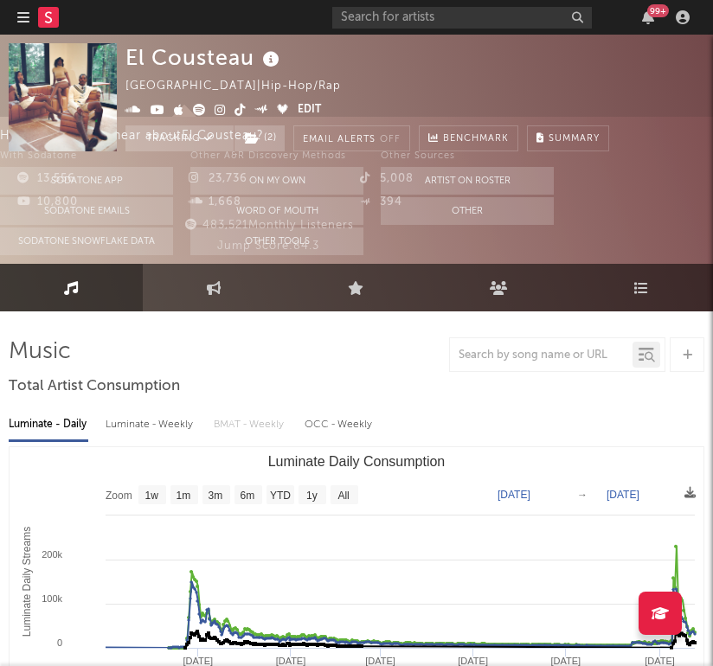
scroll to position [0, 0]
click at [346, 1] on div "99 +" at bounding box center [513, 17] width 363 height 35
